Goal: Transaction & Acquisition: Purchase product/service

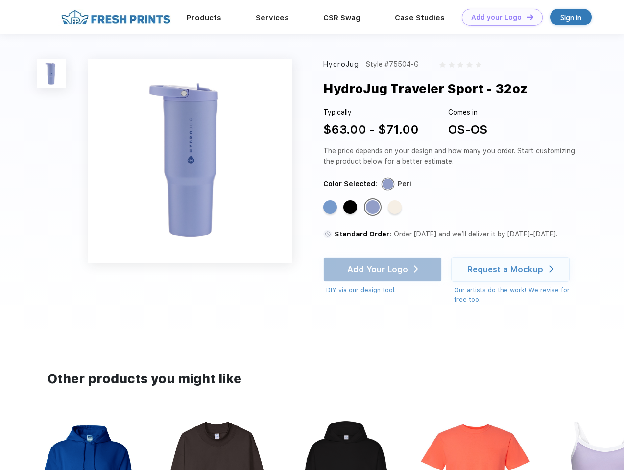
click at [499, 17] on link "Add your Logo Design Tool" at bounding box center [502, 17] width 81 height 17
click at [0, 0] on div "Design Tool" at bounding box center [0, 0] width 0 height 0
click at [526, 17] on link "Add your Logo Design Tool" at bounding box center [502, 17] width 81 height 17
click at [51, 73] on img at bounding box center [51, 73] width 29 height 29
click at [331, 208] on div "Standard Color" at bounding box center [330, 207] width 14 height 14
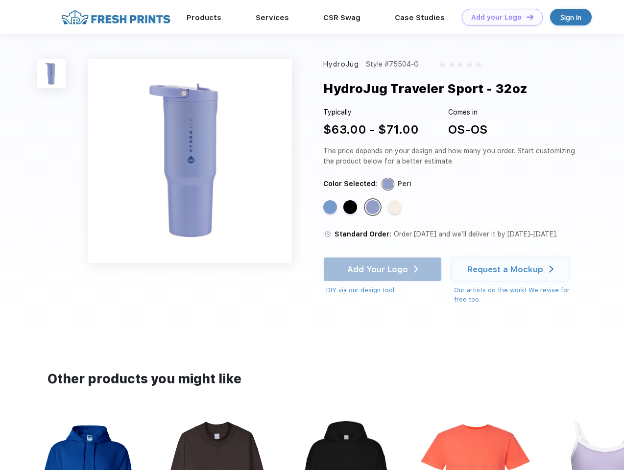
click at [351, 208] on div "Standard Color" at bounding box center [350, 207] width 14 height 14
click at [374, 208] on div "Standard Color" at bounding box center [373, 207] width 14 height 14
click at [396, 208] on div "Standard Color" at bounding box center [395, 207] width 14 height 14
click at [383, 269] on div "Add Your Logo DIY via our design tool. Ah shoot! This product isn't up in our d…" at bounding box center [382, 276] width 119 height 38
click at [512, 269] on div "Request a Mockup" at bounding box center [505, 269] width 76 height 10
